Goal: Navigation & Orientation: Find specific page/section

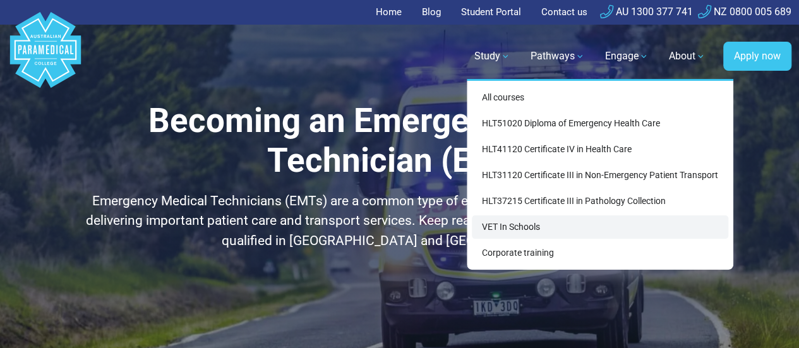
click at [505, 225] on link "VET In Schools" at bounding box center [600, 226] width 256 height 23
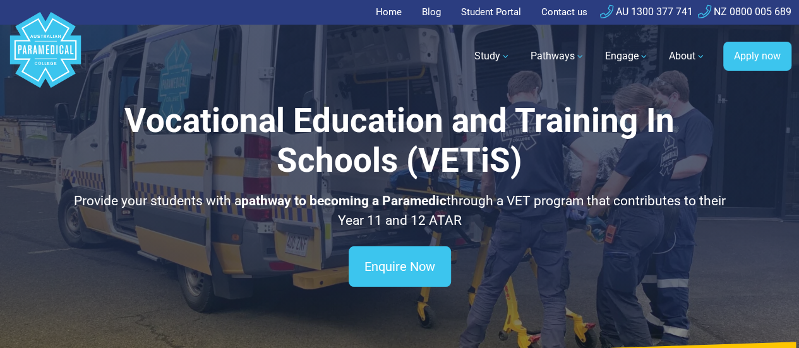
click at [391, 11] on link "Home" at bounding box center [392, 12] width 33 height 25
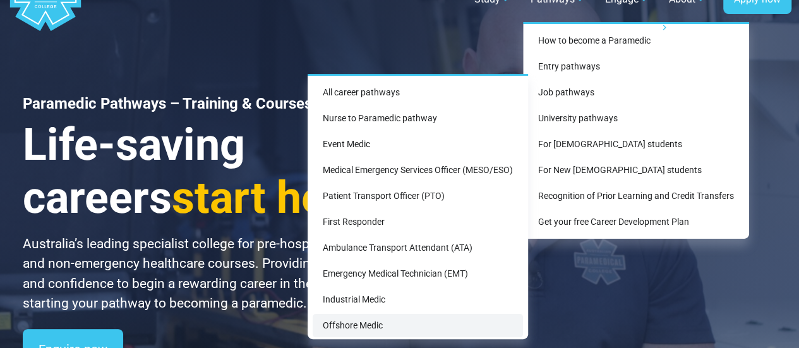
scroll to position [56, 0]
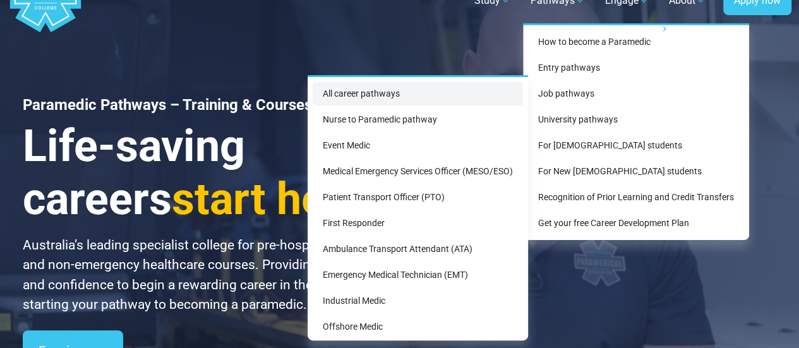
click at [347, 88] on link "All career pathways" at bounding box center [418, 93] width 210 height 23
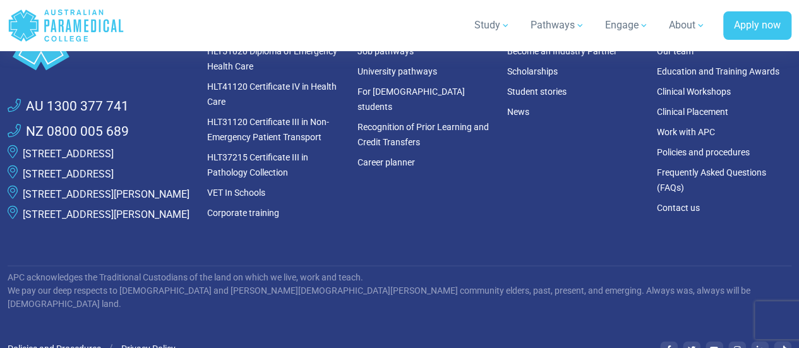
scroll to position [3233, 0]
